Goal: Task Accomplishment & Management: Manage account settings

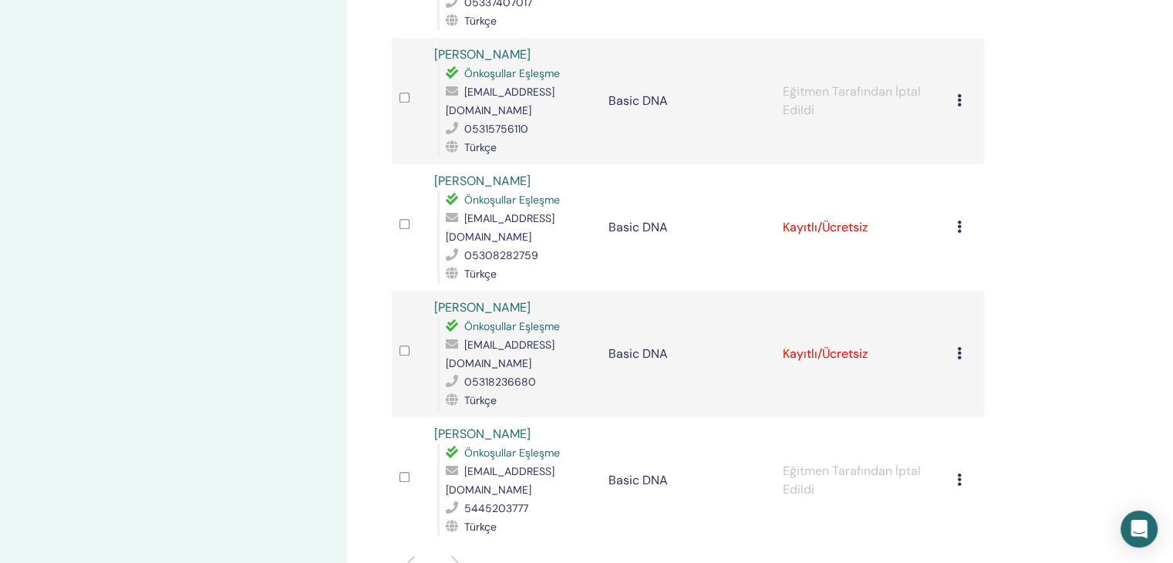
scroll to position [848, 0]
drag, startPoint x: 268, startPoint y: 360, endPoint x: 293, endPoint y: 389, distance: 38.2
click at [293, 386] on div "Seminerlerim Basic DNA [DATE] etkinlik detayları Etkinlik programı Etkinlik Say…" at bounding box center [173, 9] width 347 height 1617
drag, startPoint x: 293, startPoint y: 389, endPoint x: 290, endPoint y: 406, distance: 18.0
click at [293, 390] on div "Seminerlerim Basic DNA [DATE] etkinlik detayları Etkinlik programı Etkinlik Say…" at bounding box center [173, 9] width 347 height 1617
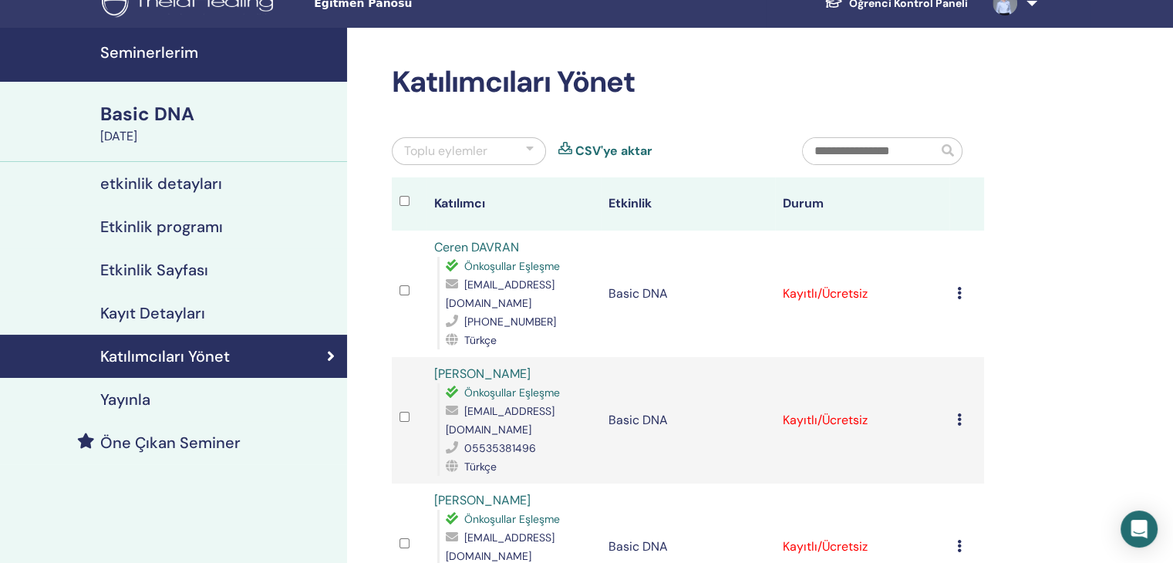
scroll to position [0, 0]
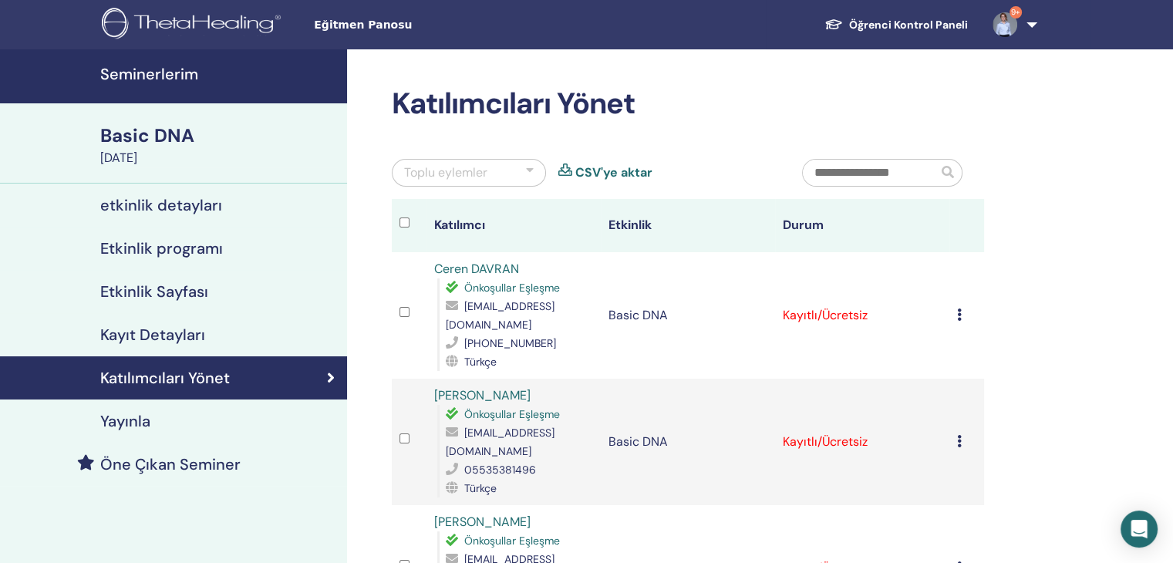
click at [625, 173] on link "CSV'ye aktar" at bounding box center [613, 172] width 77 height 19
click at [557, 167] on div "Toplu eylemler CSV'ye aktar" at bounding box center [585, 179] width 410 height 40
click at [563, 168] on icon at bounding box center [565, 172] width 14 height 19
click at [575, 167] on link "CSV'ye aktar" at bounding box center [613, 172] width 77 height 19
click at [328, 377] on icon at bounding box center [331, 377] width 8 height 15
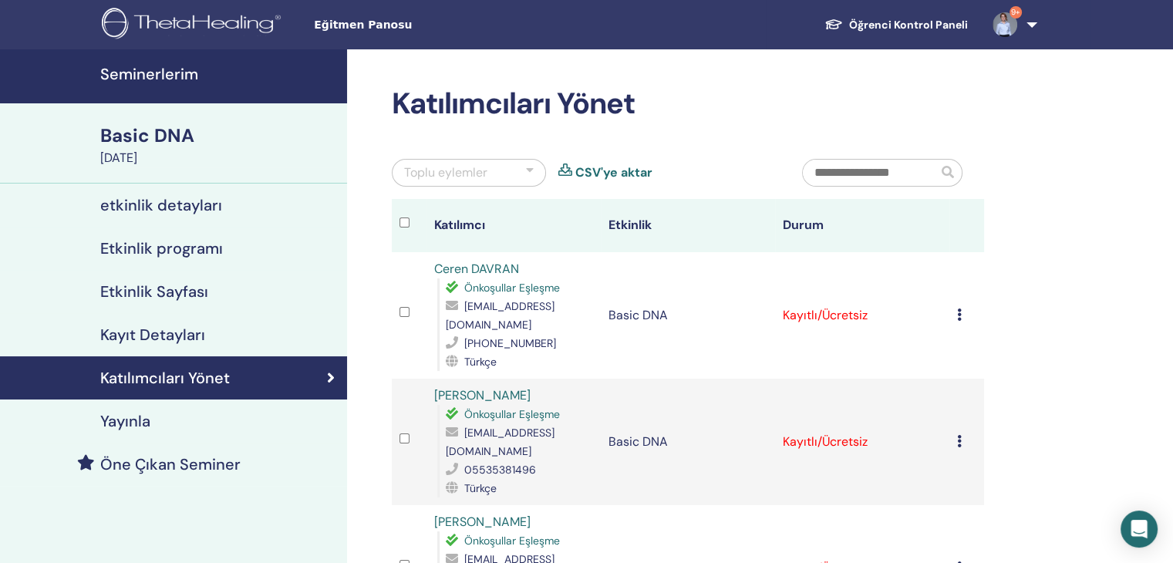
click at [331, 377] on icon at bounding box center [331, 377] width 8 height 15
click at [170, 332] on h4 "Kayıt Detayları" at bounding box center [152, 334] width 105 height 19
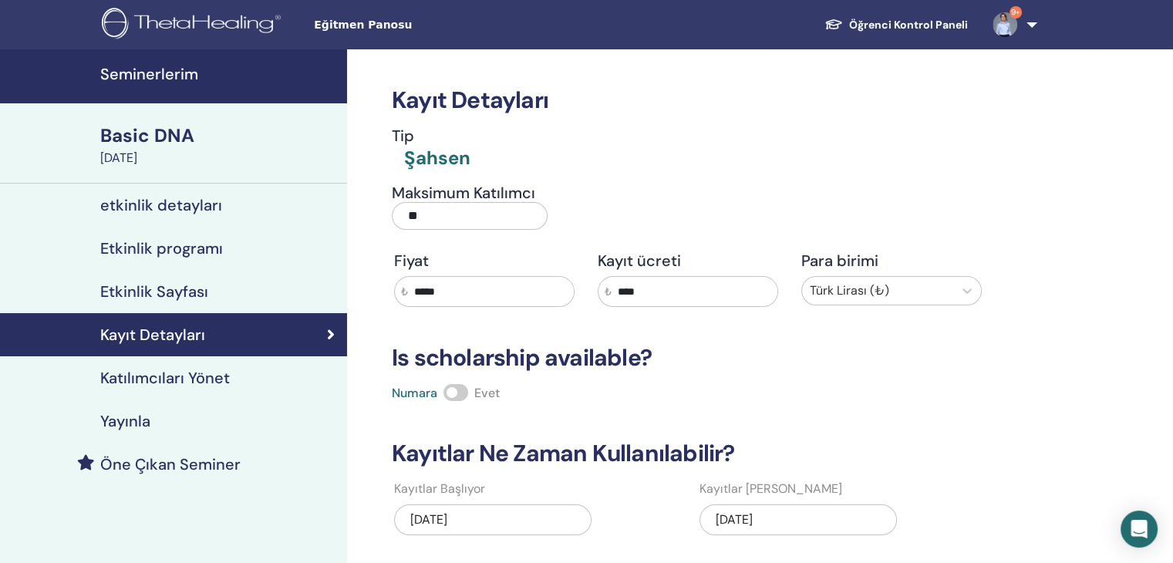
click at [195, 378] on h4 "Katılımcıları Yönet" at bounding box center [165, 377] width 130 height 19
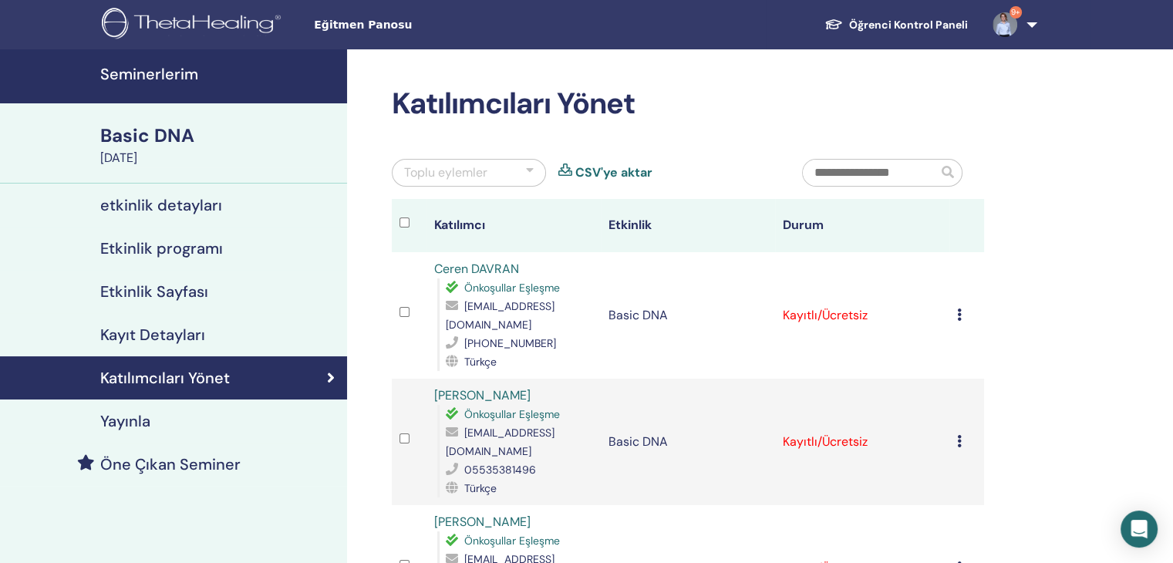
click at [526, 164] on div at bounding box center [530, 172] width 8 height 19
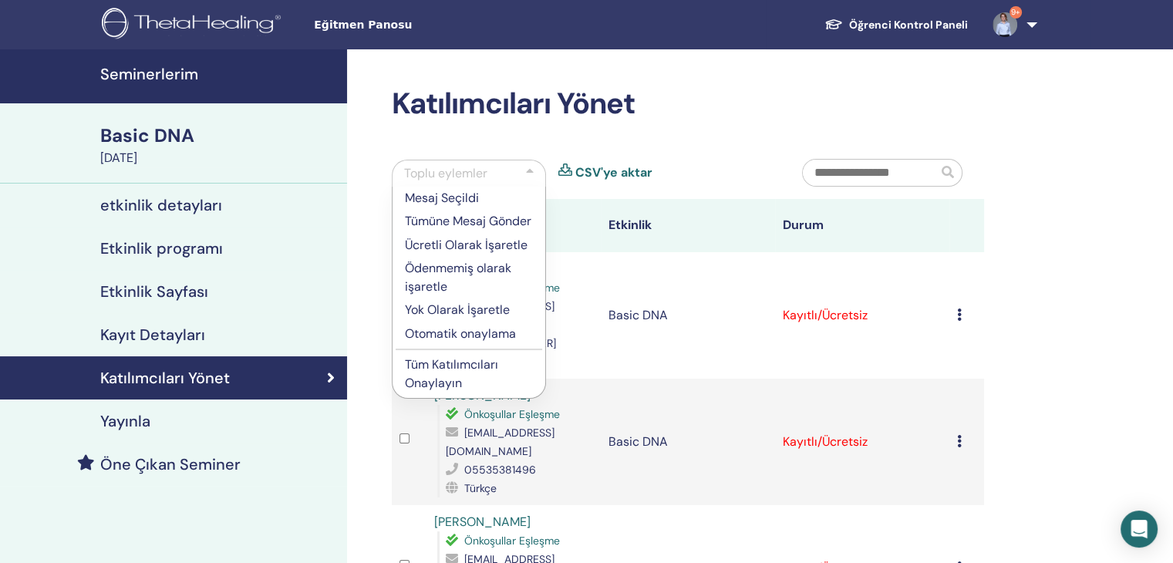
click at [527, 170] on div at bounding box center [530, 173] width 8 height 19
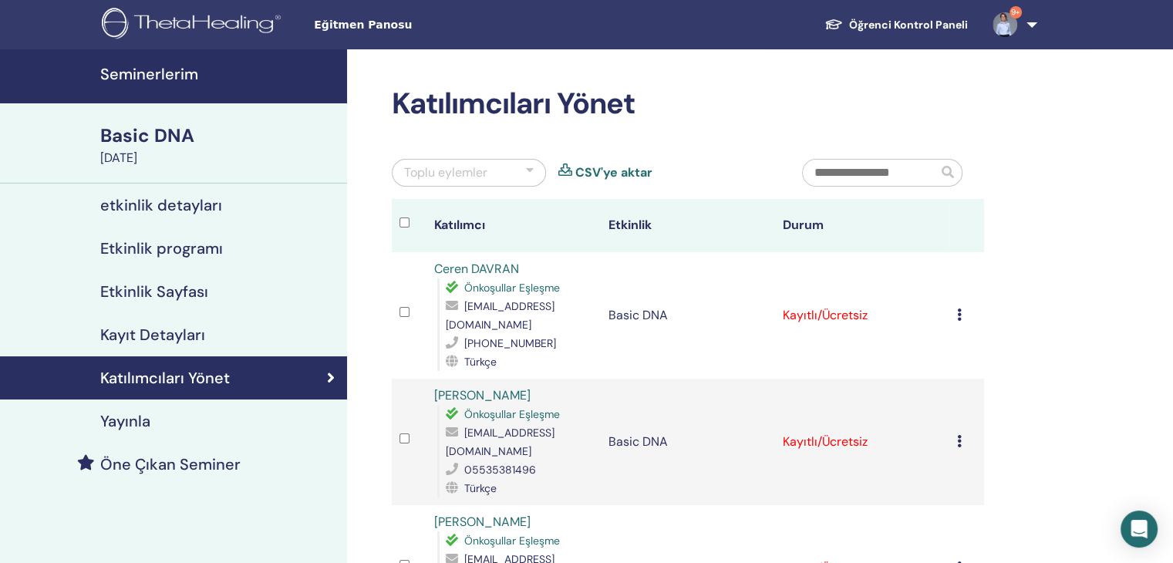
click at [527, 172] on div at bounding box center [530, 172] width 8 height 19
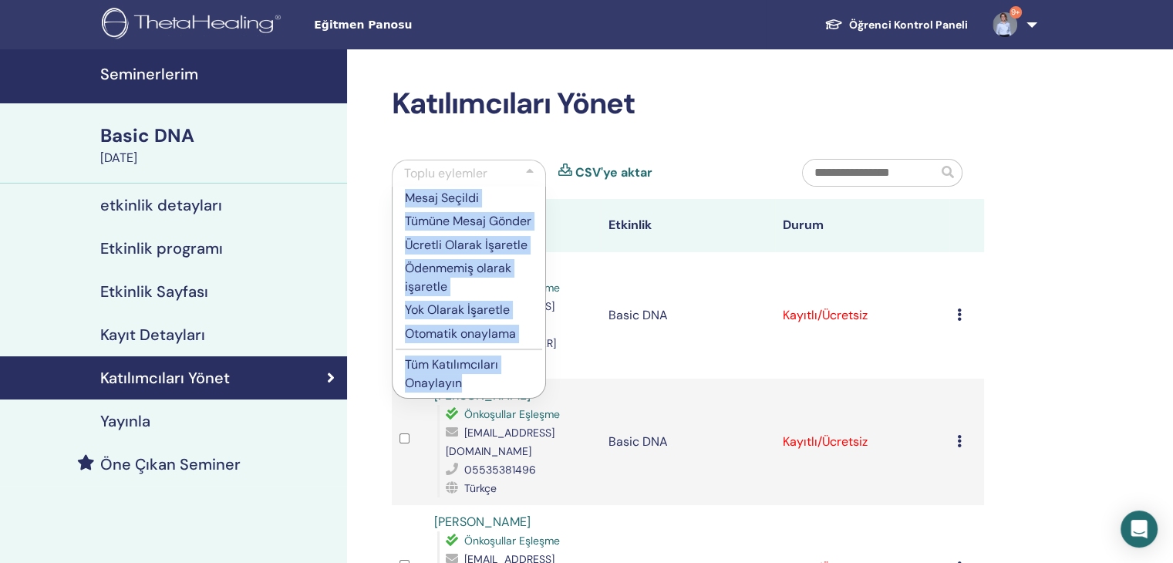
click at [527, 179] on div at bounding box center [530, 173] width 8 height 19
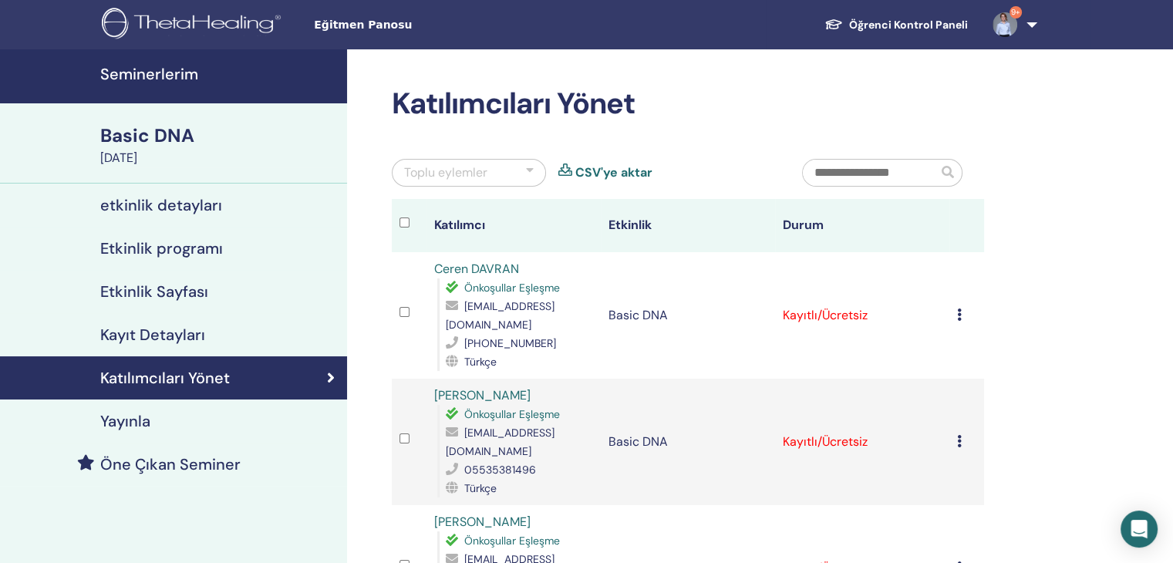
click at [529, 167] on div at bounding box center [530, 172] width 8 height 19
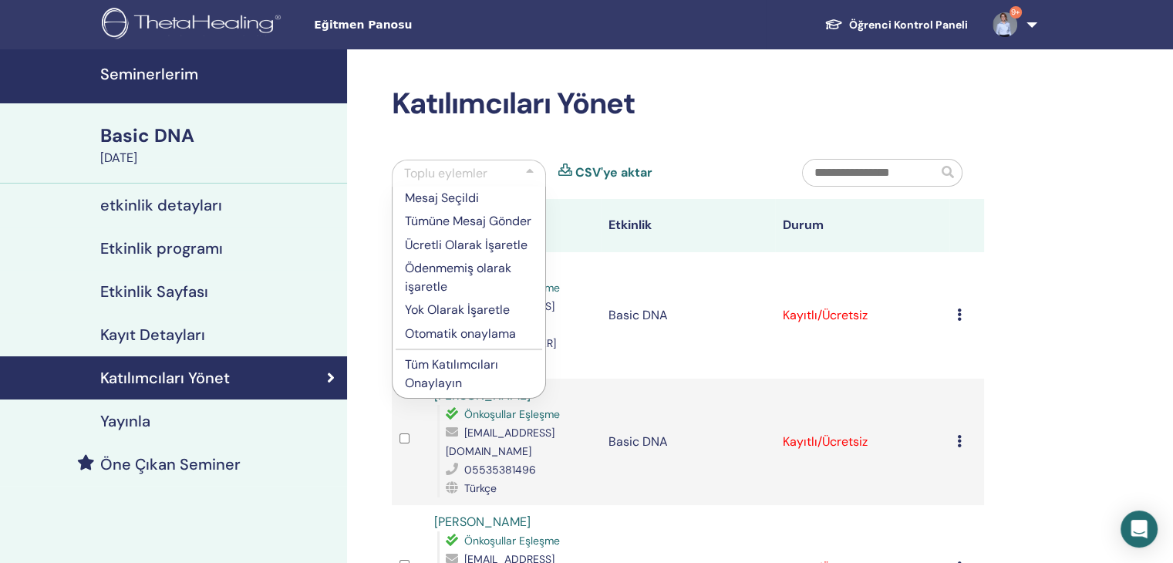
drag, startPoint x: 736, startPoint y: 107, endPoint x: 707, endPoint y: 131, distance: 37.8
click at [736, 108] on h2 "Katılımcıları Yönet" at bounding box center [688, 103] width 592 height 35
click at [531, 170] on div at bounding box center [530, 173] width 8 height 19
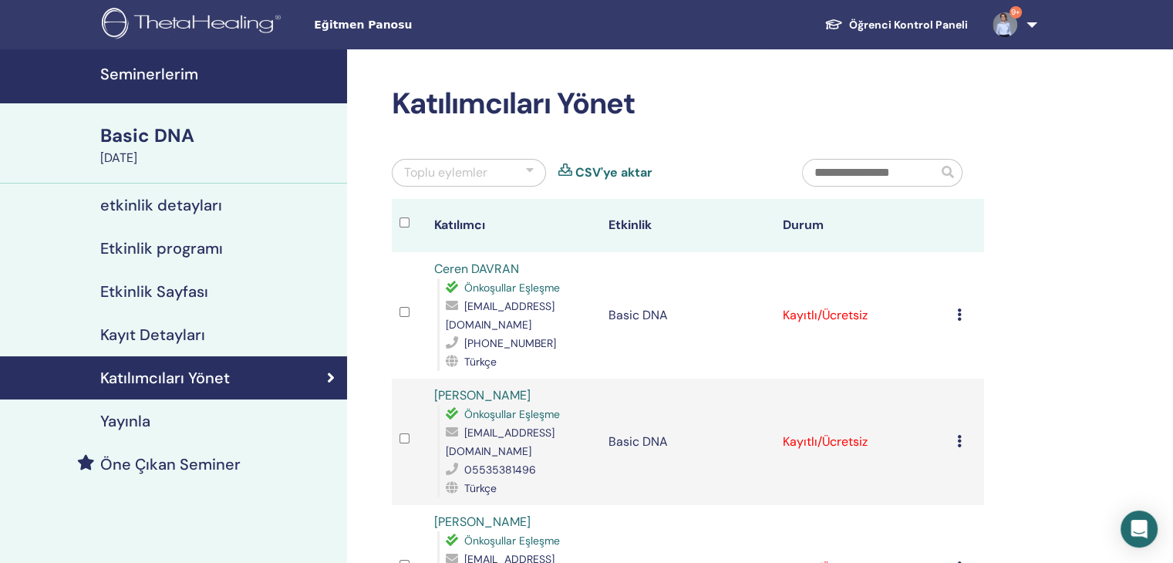
click at [523, 173] on div "Toplu eylemler" at bounding box center [469, 173] width 154 height 28
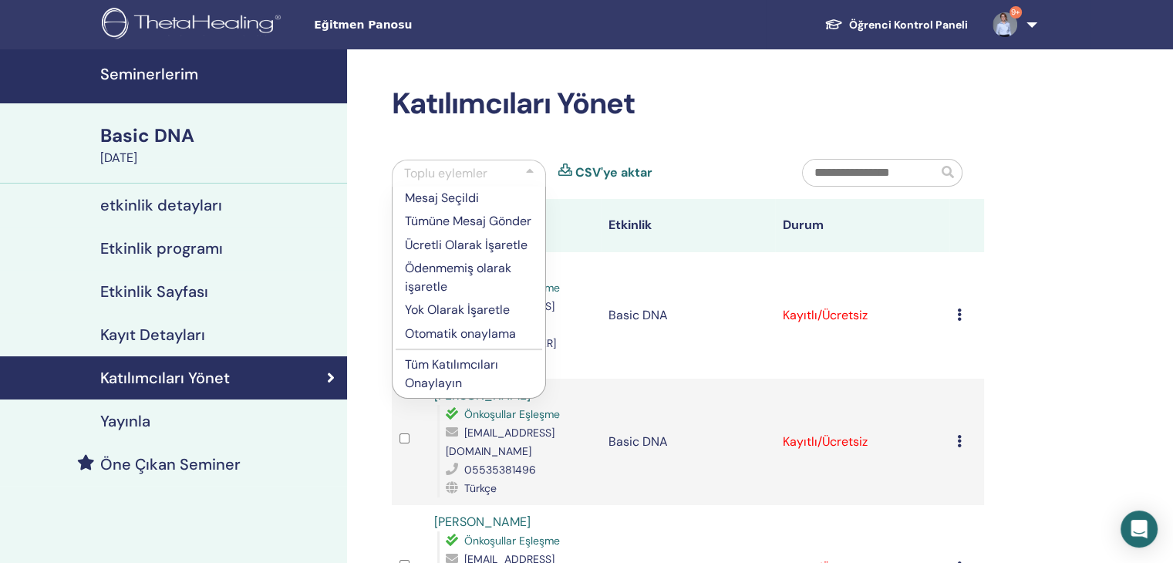
click at [463, 391] on p "Tüm Katılımcıları Onaylayın" at bounding box center [469, 373] width 128 height 37
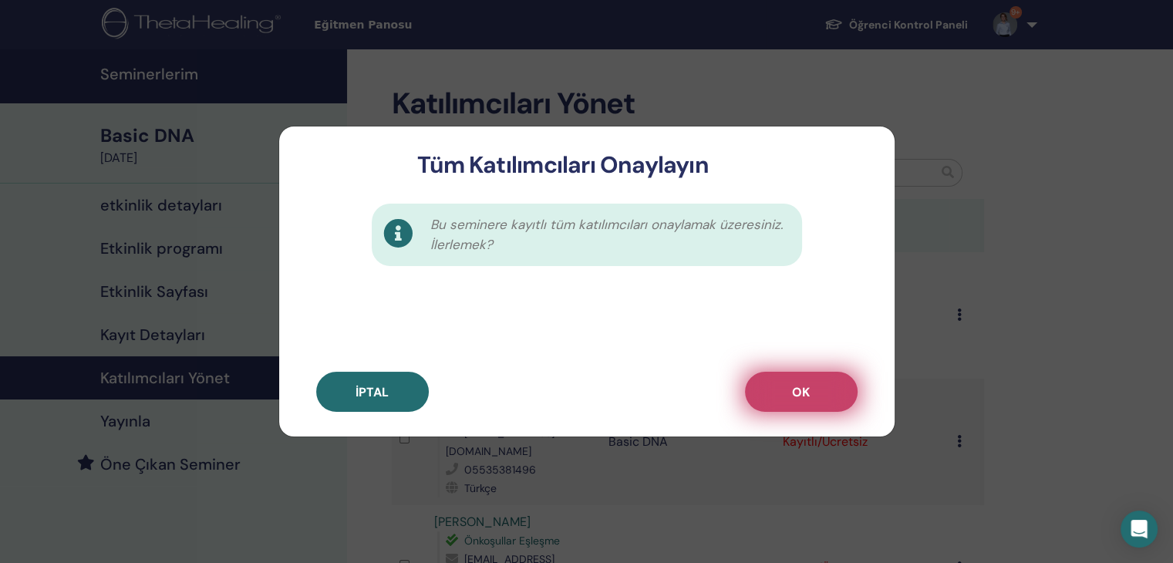
click at [807, 389] on span "OK" at bounding box center [801, 392] width 18 height 16
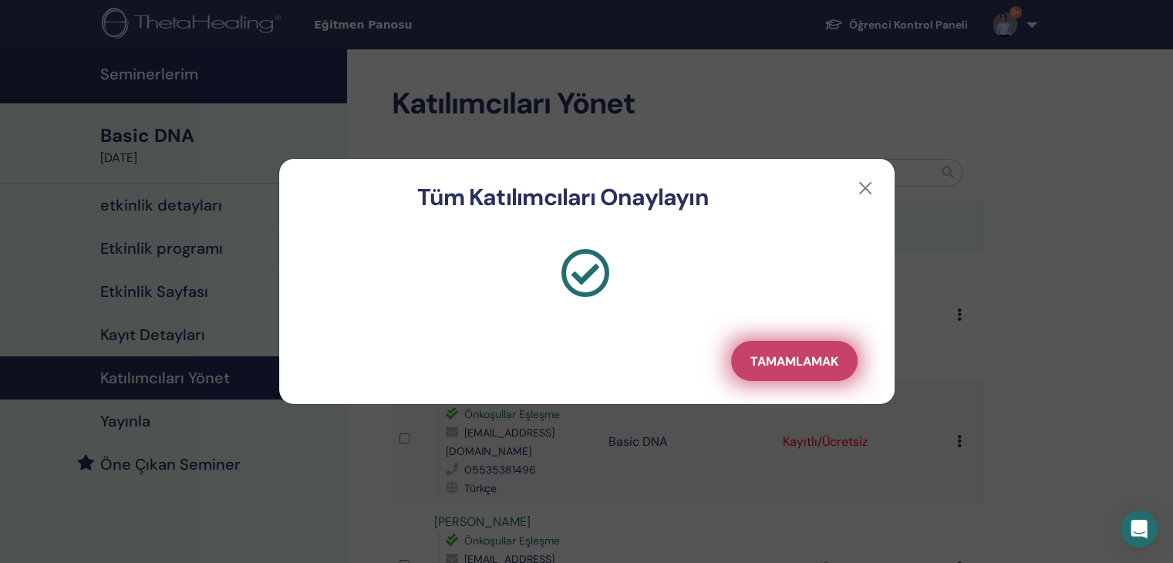
click at [794, 361] on span "Tamamlamak" at bounding box center [794, 361] width 88 height 16
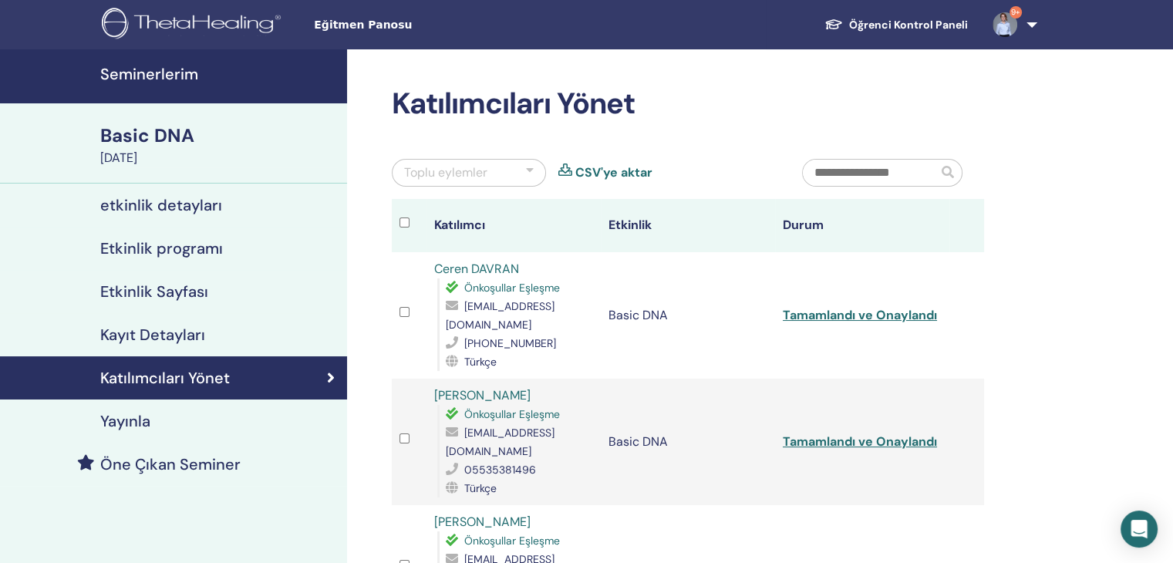
click at [614, 170] on link "CSV'ye aktar" at bounding box center [613, 172] width 77 height 19
click at [859, 317] on link "Tamamlandı ve Onaylandı" at bounding box center [859, 315] width 154 height 16
click at [882, 448] on link "Tamamlandı ve Onaylandı" at bounding box center [859, 441] width 154 height 16
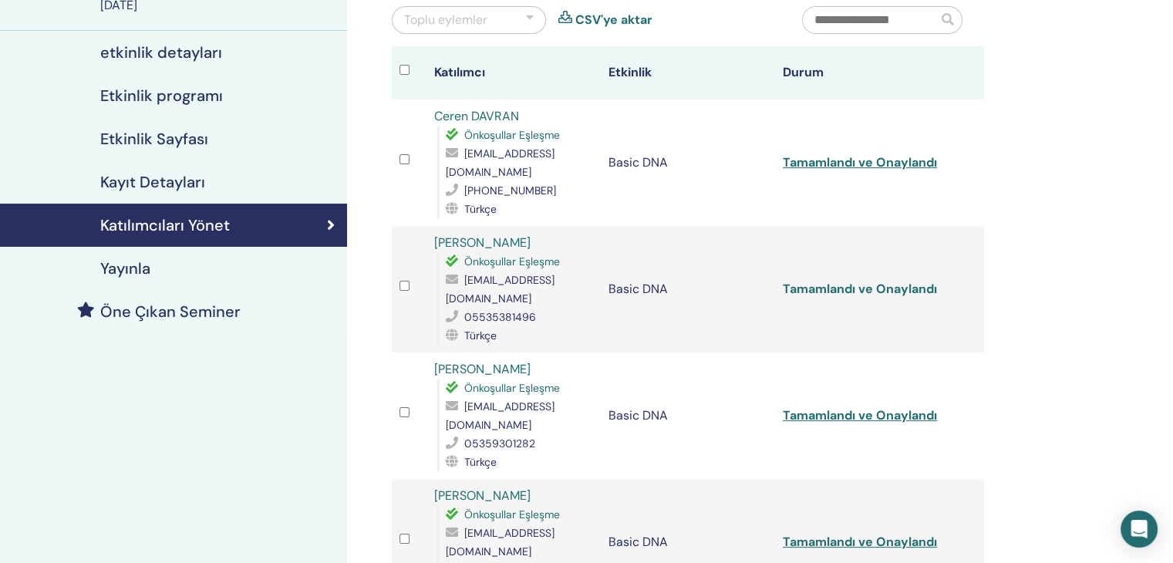
scroll to position [154, 0]
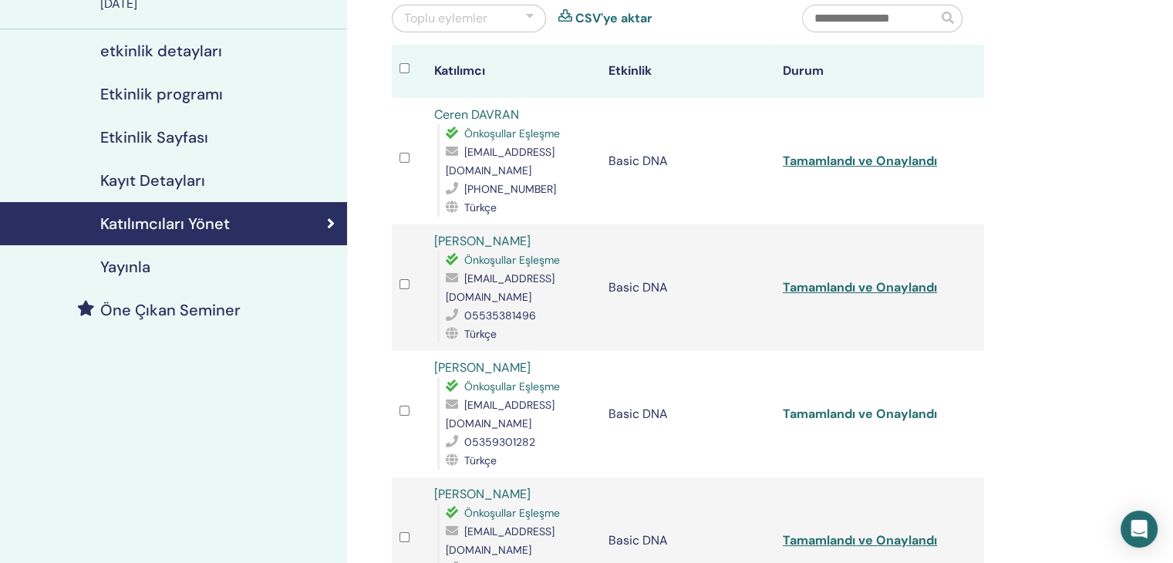
click at [867, 414] on link "Tamamlandı ve Onaylandı" at bounding box center [859, 414] width 154 height 16
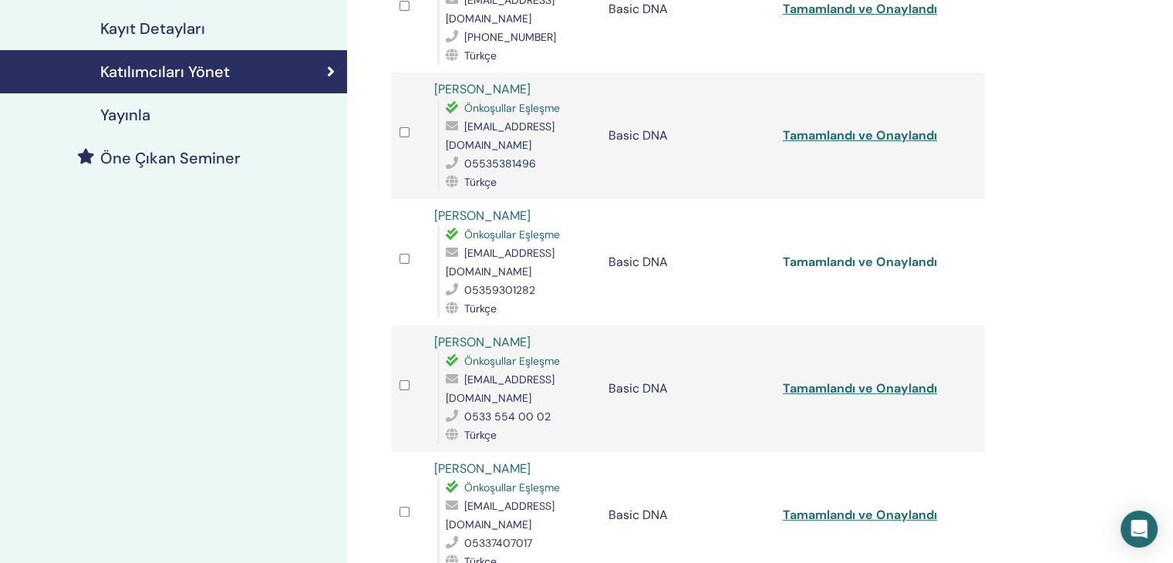
scroll to position [308, 0]
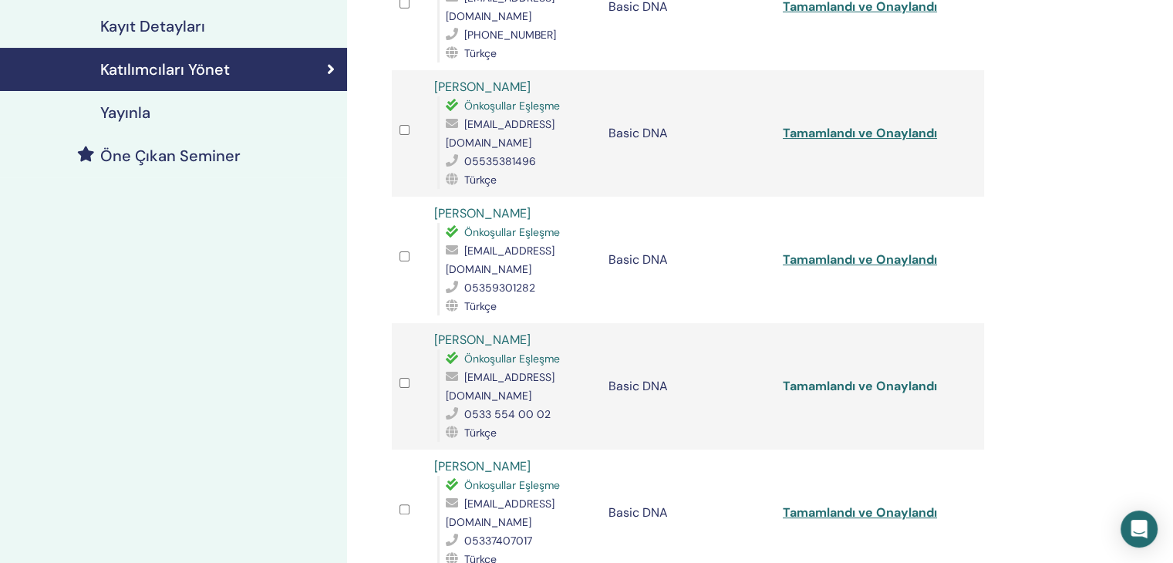
click at [860, 389] on link "Tamamlandı ve Onaylandı" at bounding box center [859, 386] width 154 height 16
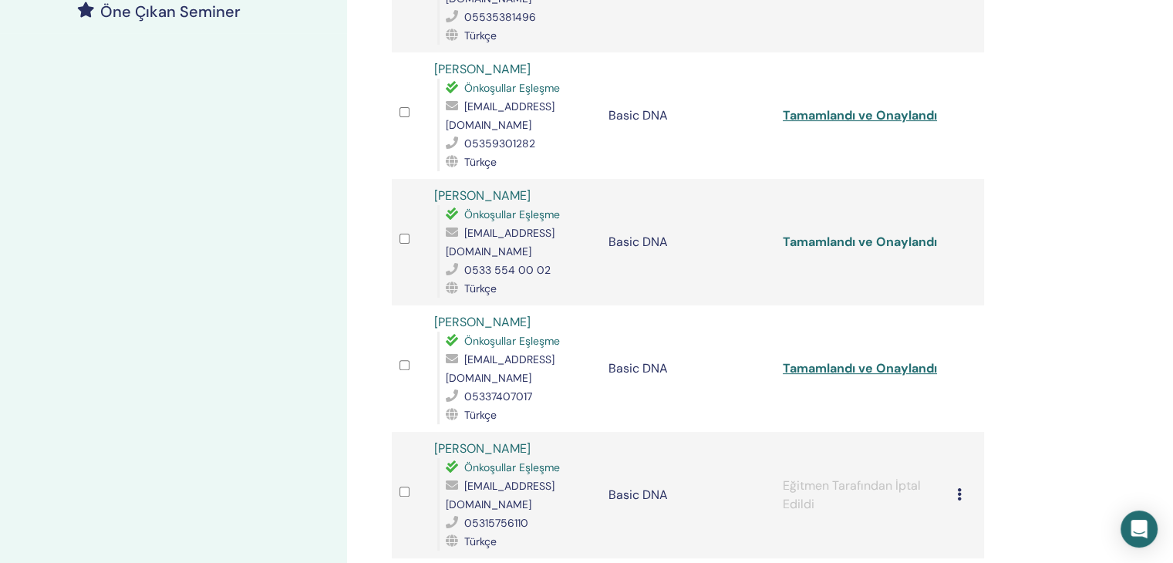
scroll to position [463, 0]
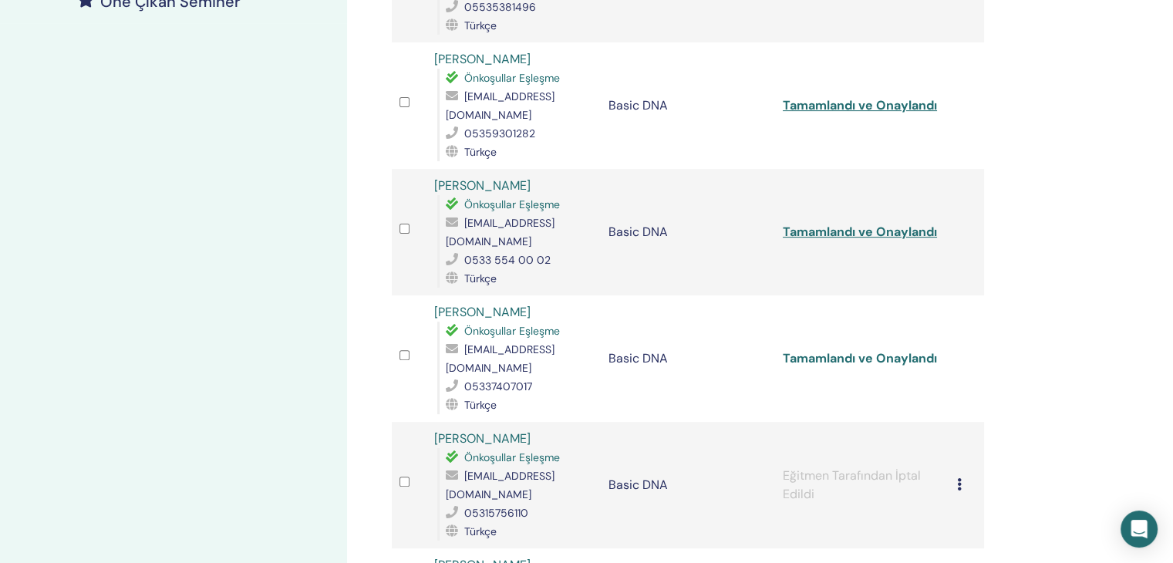
click at [904, 352] on link "Tamamlandı ve Onaylandı" at bounding box center [859, 358] width 154 height 16
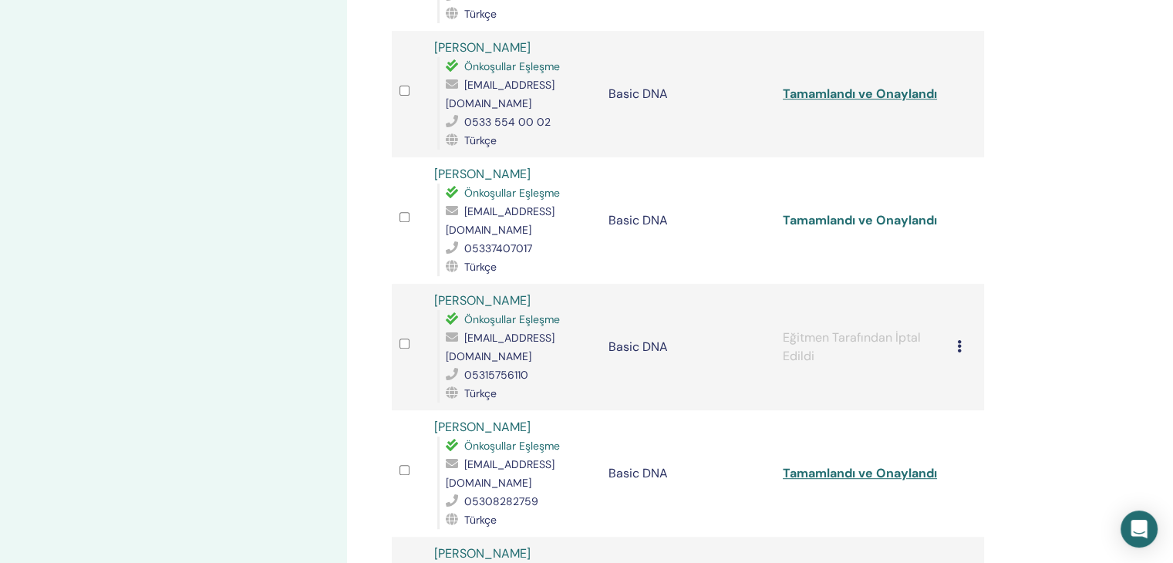
scroll to position [617, 0]
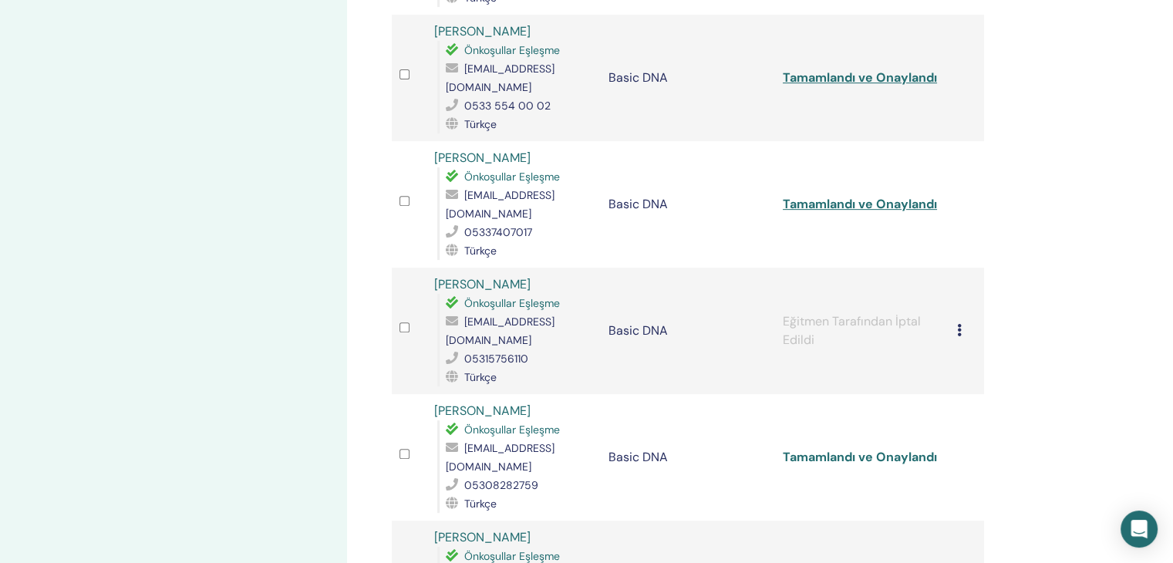
click at [891, 449] on link "Tamamlandı ve Onaylandı" at bounding box center [859, 457] width 154 height 16
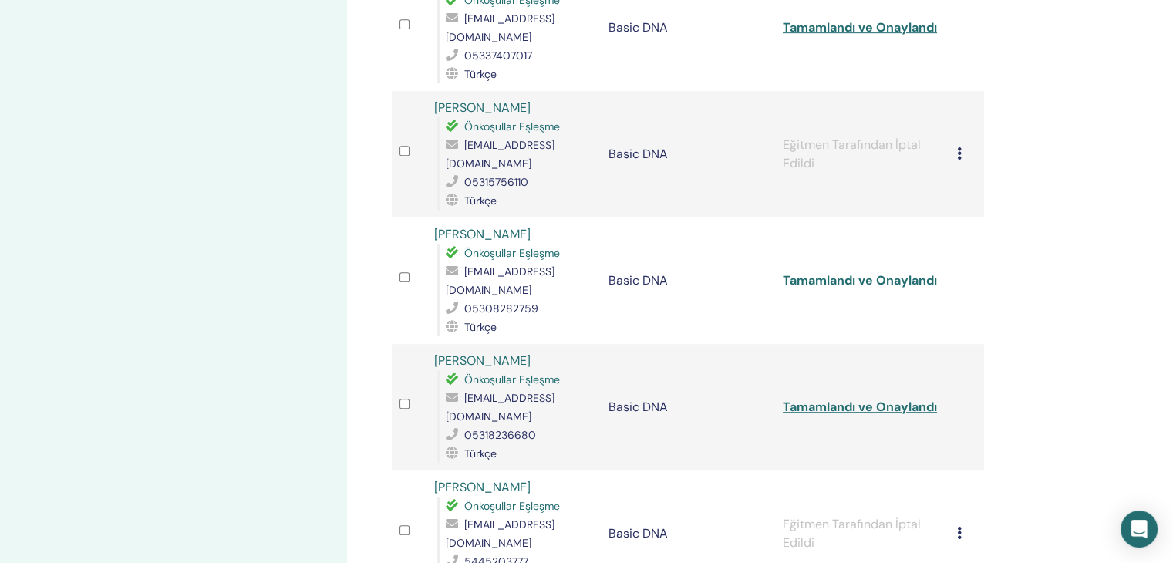
scroll to position [925, 0]
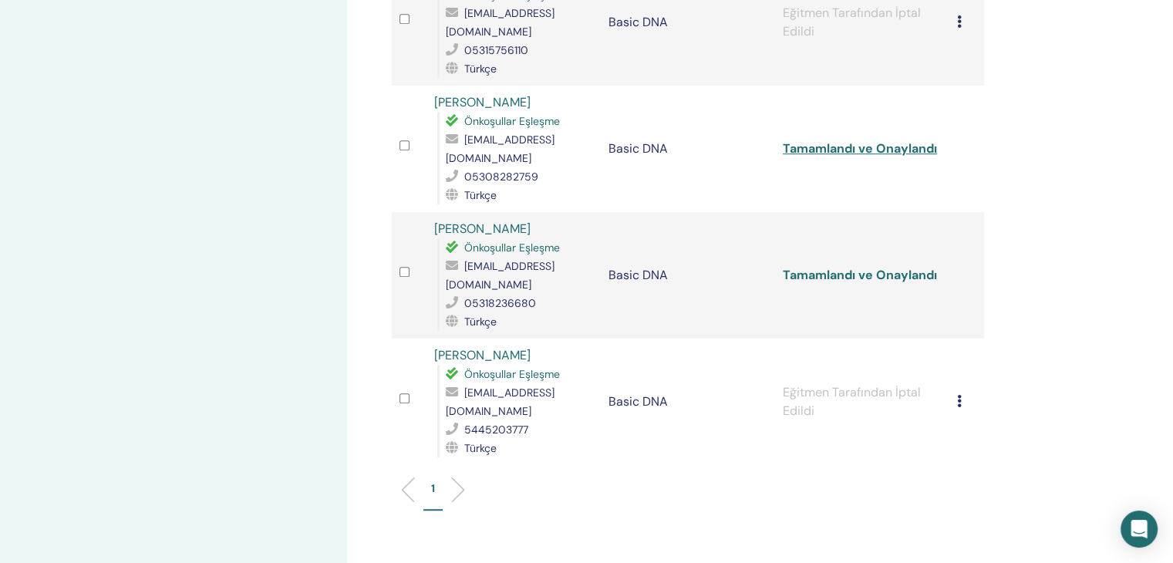
click at [882, 267] on link "Tamamlandı ve Onaylandı" at bounding box center [859, 275] width 154 height 16
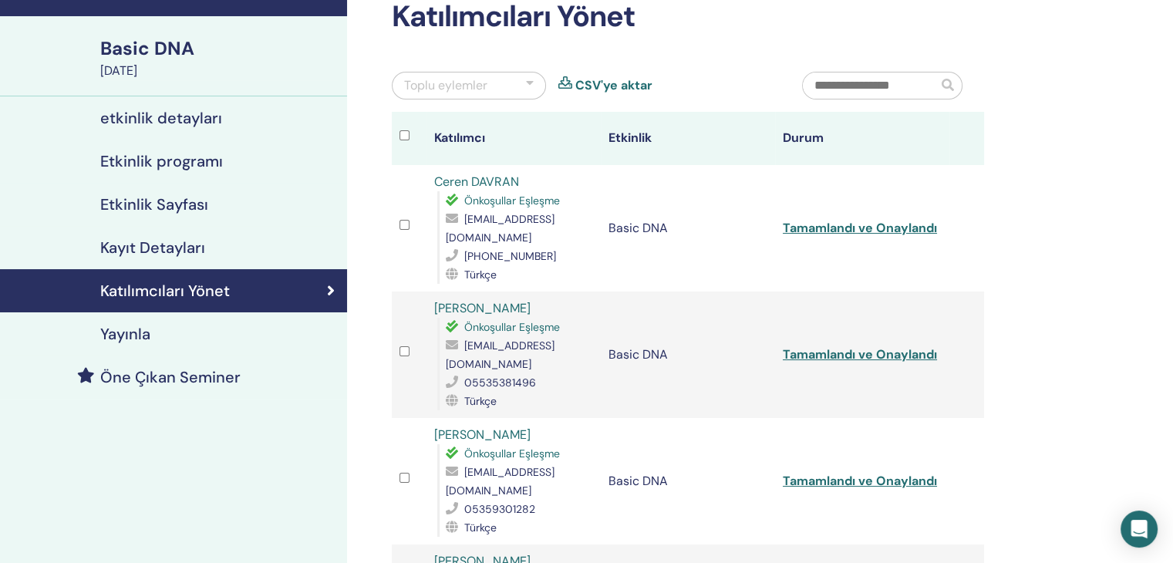
scroll to position [77, 0]
